Goal: Information Seeking & Learning: Learn about a topic

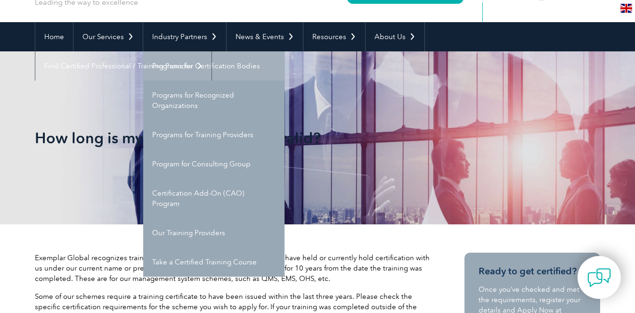
scroll to position [70, 0]
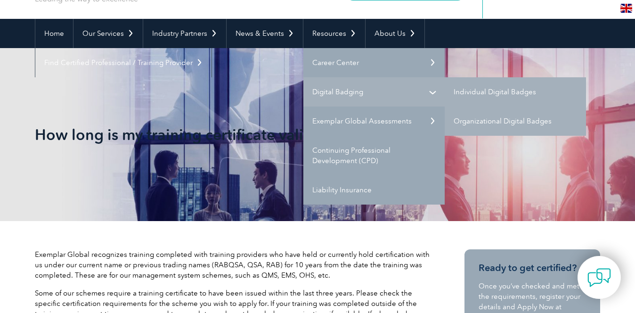
click at [347, 94] on link "Digital Badging" at bounding box center [373, 91] width 141 height 29
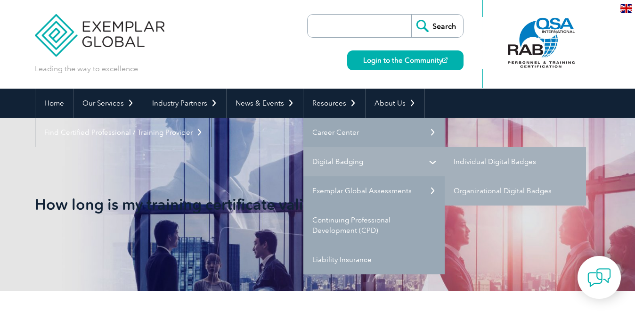
click at [432, 162] on link "Digital Badging" at bounding box center [373, 161] width 141 height 29
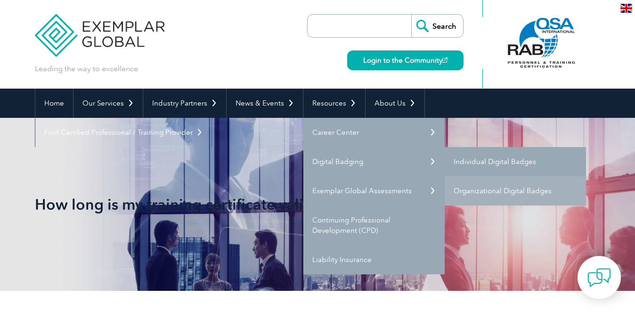
click at [476, 159] on link "Individual Digital Badges" at bounding box center [515, 161] width 141 height 29
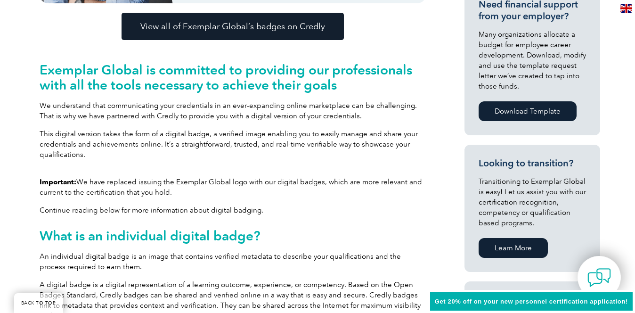
scroll to position [385, 0]
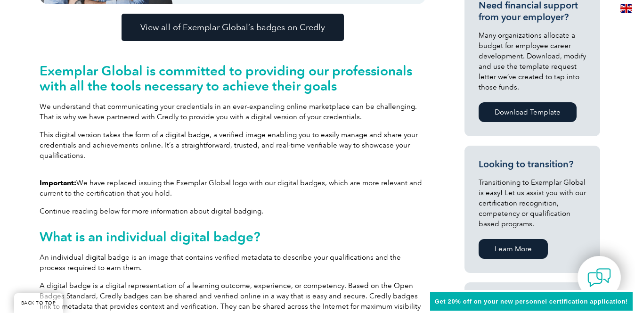
click at [263, 32] on link "View all of Exemplar Global’s badges on Credly" at bounding box center [233, 27] width 222 height 27
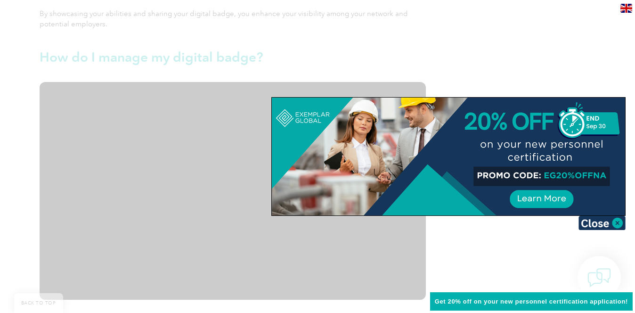
scroll to position [965, 0]
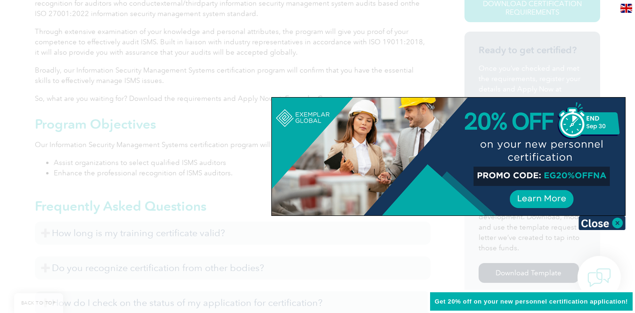
scroll to position [291, 0]
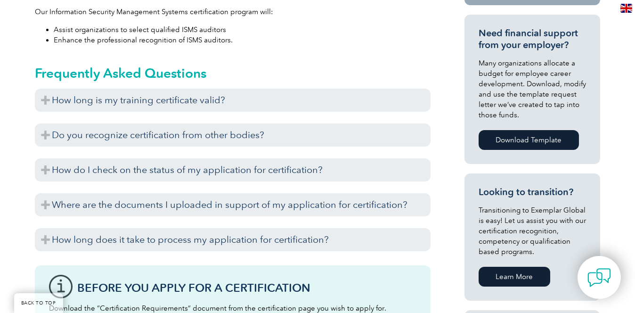
scroll to position [429, 0]
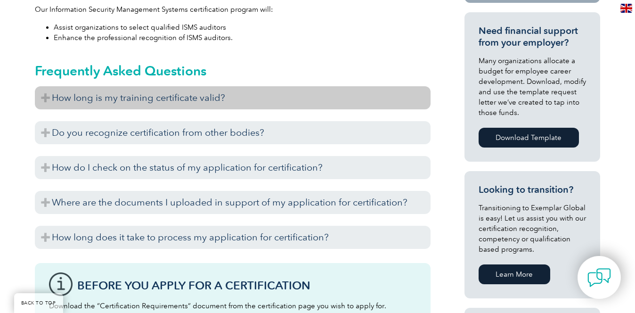
click at [288, 99] on h3 "How long is my training certificate valid?" at bounding box center [233, 97] width 396 height 23
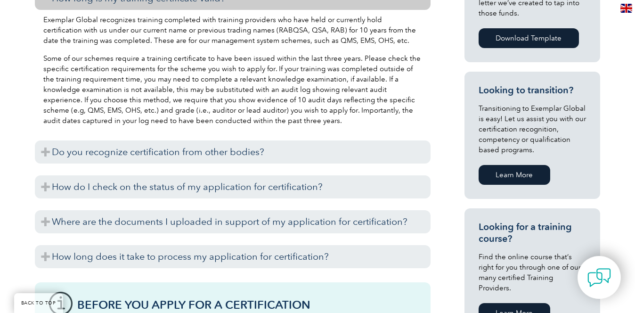
scroll to position [529, 0]
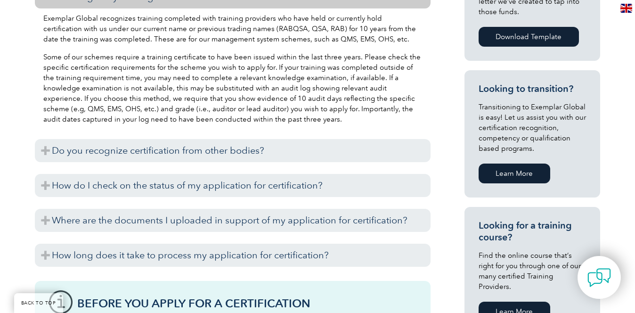
click at [282, 149] on h3 "Do you recognize certification from other bodies?" at bounding box center [233, 150] width 396 height 23
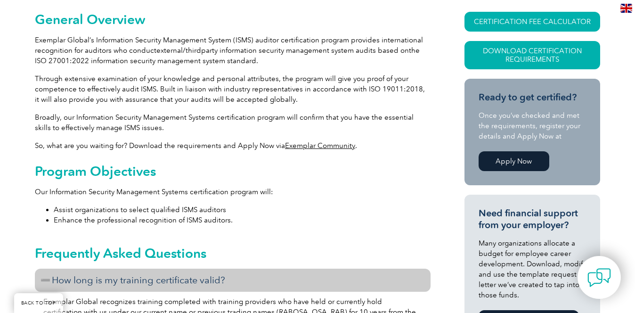
scroll to position [0, 0]
